Goal: Use online tool/utility: Use online tool/utility

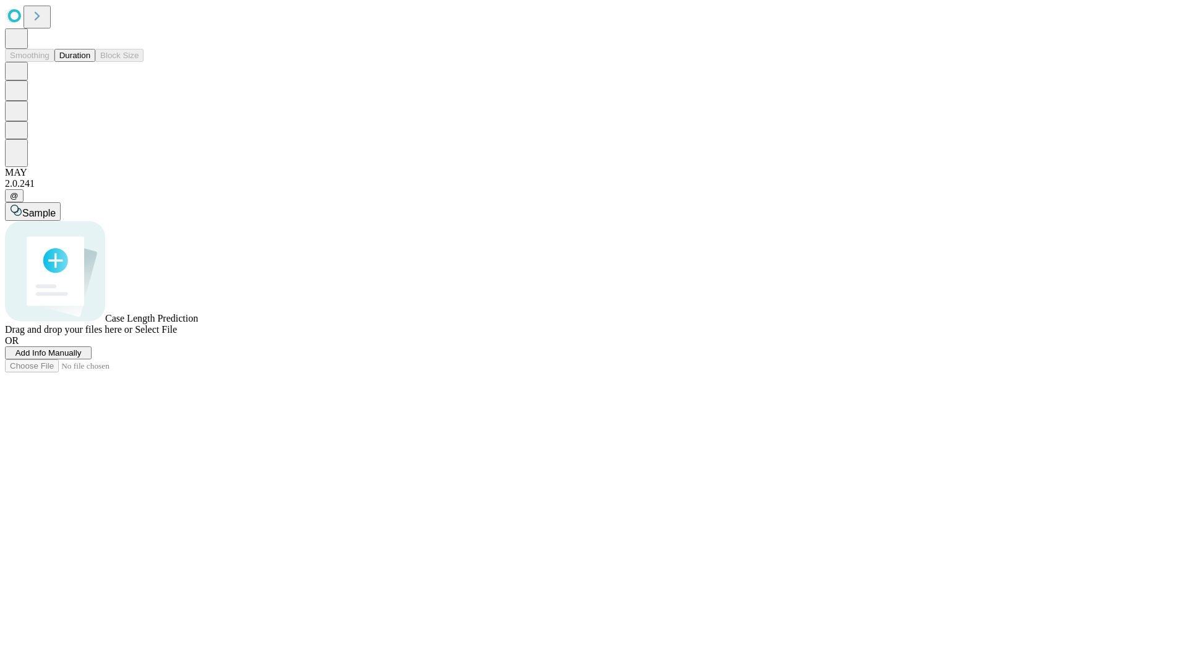
click at [90, 62] on button "Duration" at bounding box center [74, 55] width 41 height 13
click at [177, 335] on span "Select File" at bounding box center [156, 329] width 42 height 11
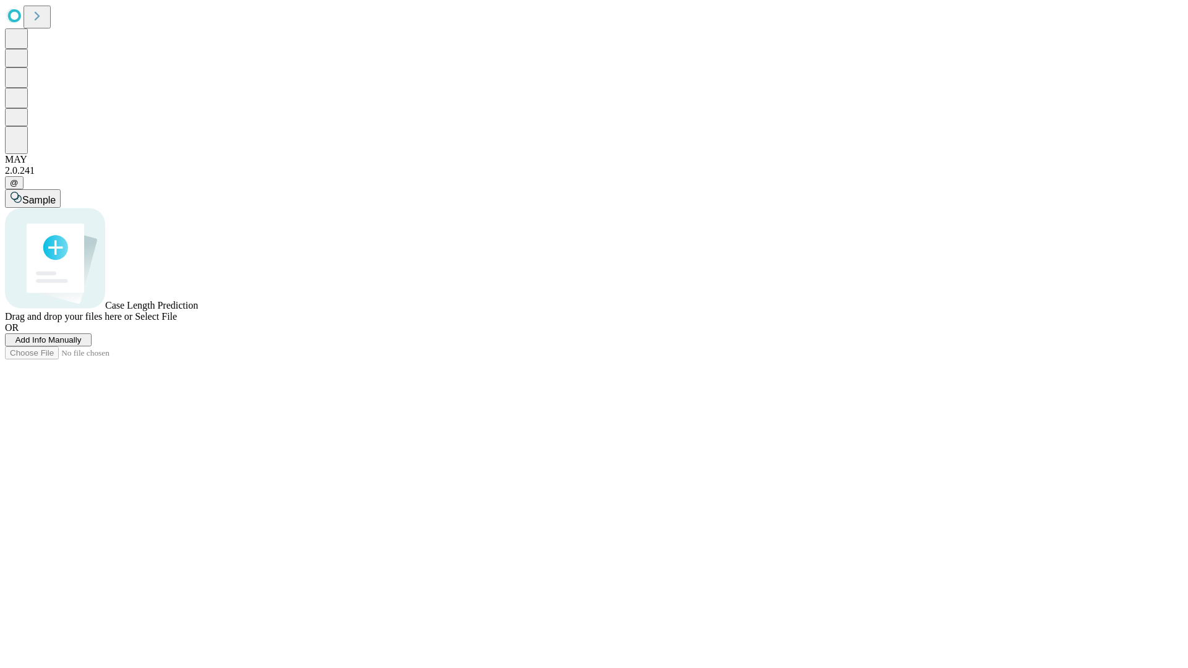
click at [177, 322] on span "Select File" at bounding box center [156, 316] width 42 height 11
